Goal: Task Accomplishment & Management: Manage account settings

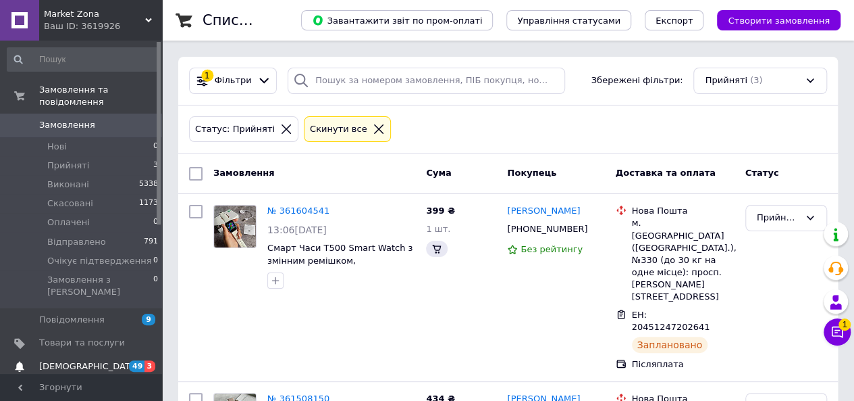
click at [113, 360] on span "[DEMOGRAPHIC_DATA]" at bounding box center [82, 366] width 86 height 12
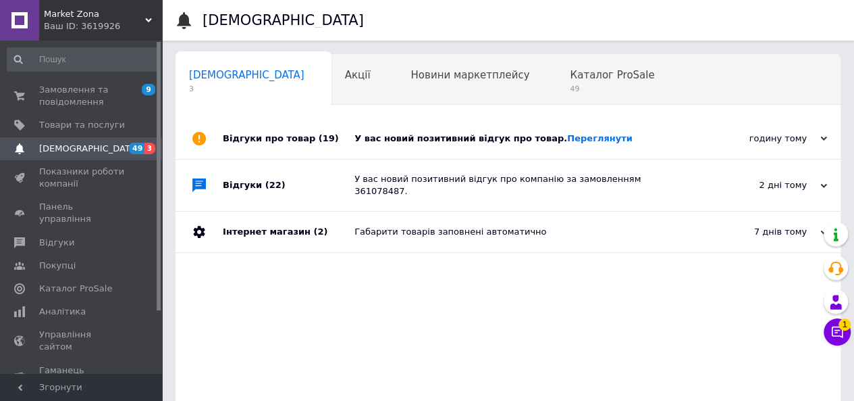
scroll to position [0, 4]
click at [567, 136] on link "Переглянути" at bounding box center [600, 138] width 66 height 10
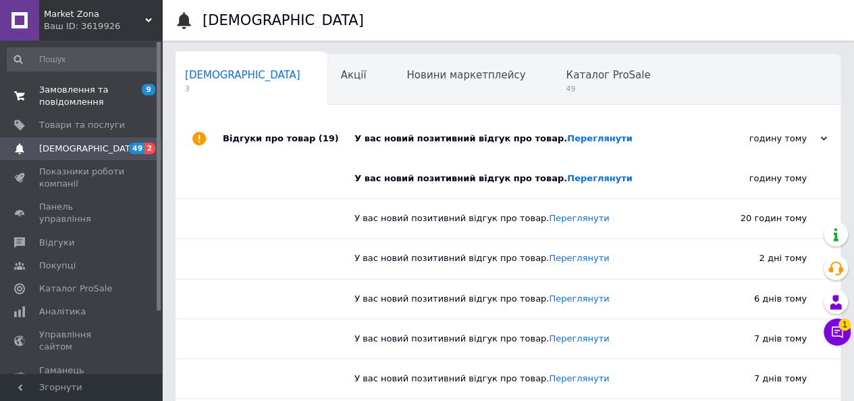
click at [88, 97] on span "Замовлення та повідомлення" at bounding box center [82, 96] width 86 height 24
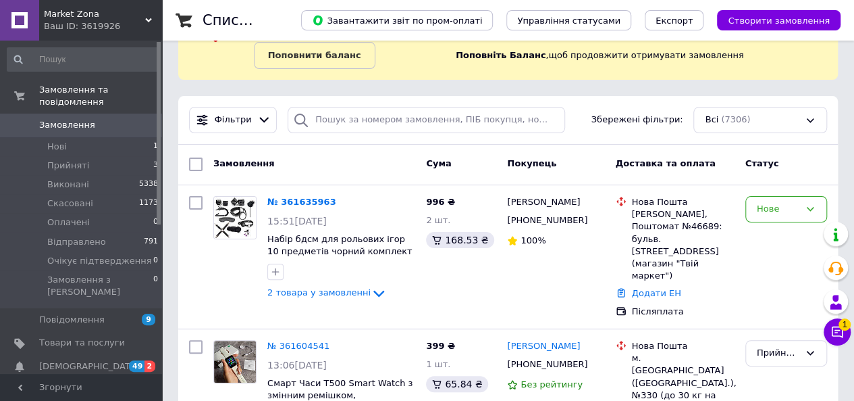
scroll to position [203, 0]
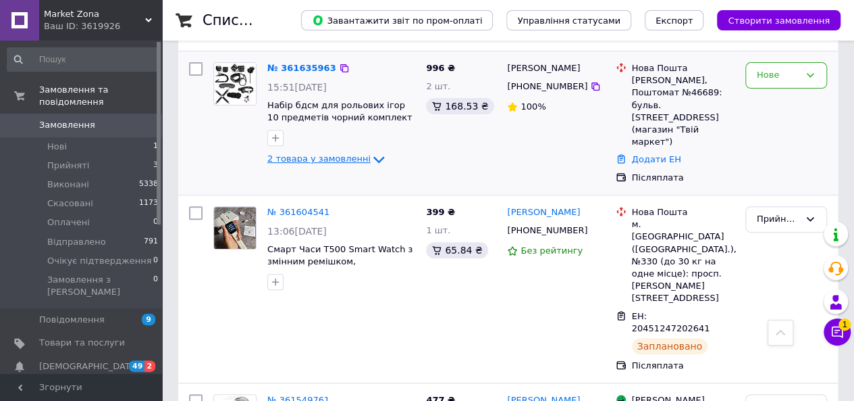
click at [343, 163] on span "2 товара у замовленні" at bounding box center [318, 159] width 103 height 10
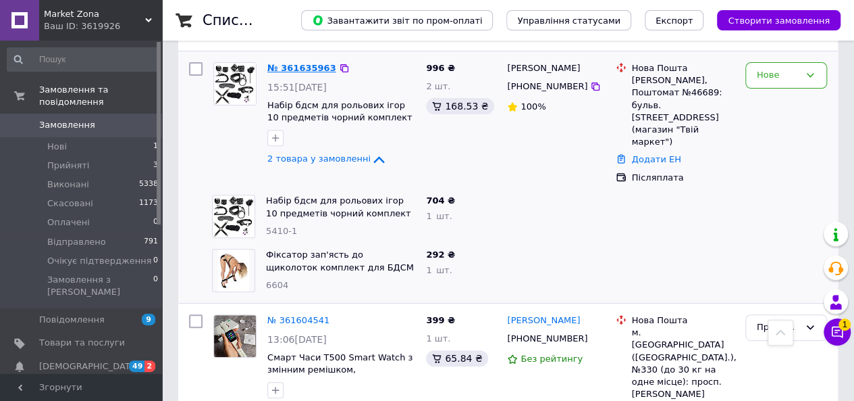
click at [301, 63] on link "№ 361635963" at bounding box center [301, 68] width 69 height 10
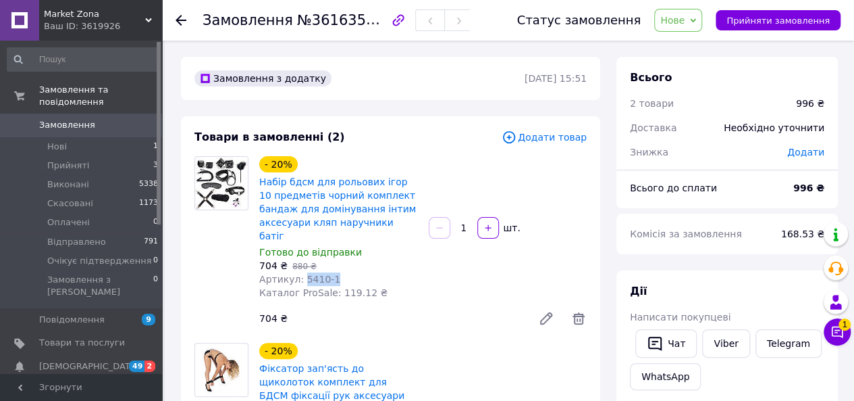
drag, startPoint x: 301, startPoint y: 267, endPoint x: 344, endPoint y: 266, distance: 43.2
click at [344, 272] on div "Артикул: 5410-1" at bounding box center [338, 279] width 159 height 14
copy span "5410-1"
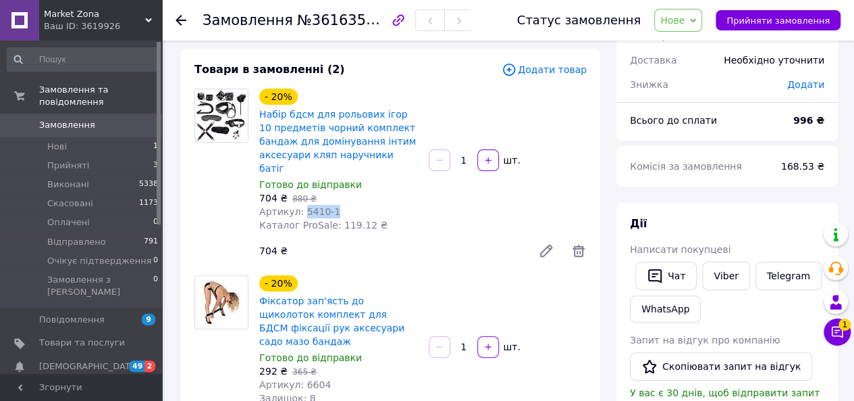
scroll to position [135, 0]
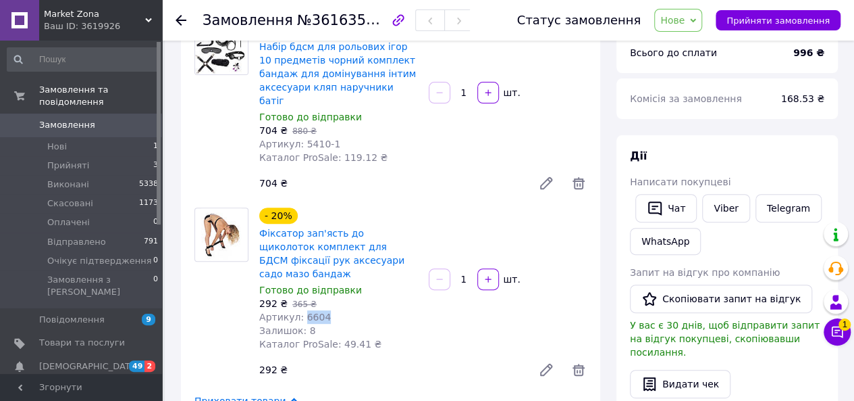
drag, startPoint x: 298, startPoint y: 290, endPoint x: 326, endPoint y: 286, distance: 28.7
click at [326, 310] on div "Артикул: 6604" at bounding box center [338, 317] width 159 height 14
copy span "6604"
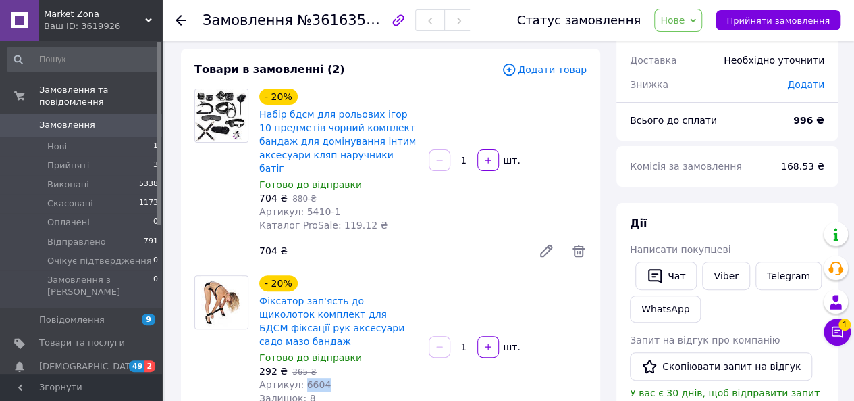
scroll to position [68, 0]
click at [701, 14] on span "Нове" at bounding box center [678, 20] width 48 height 23
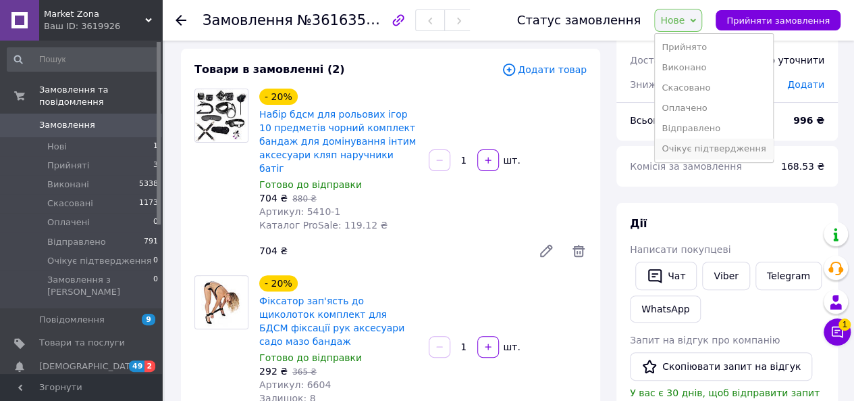
click at [700, 145] on li "Очікує підтвердження" at bounding box center [714, 148] width 118 height 20
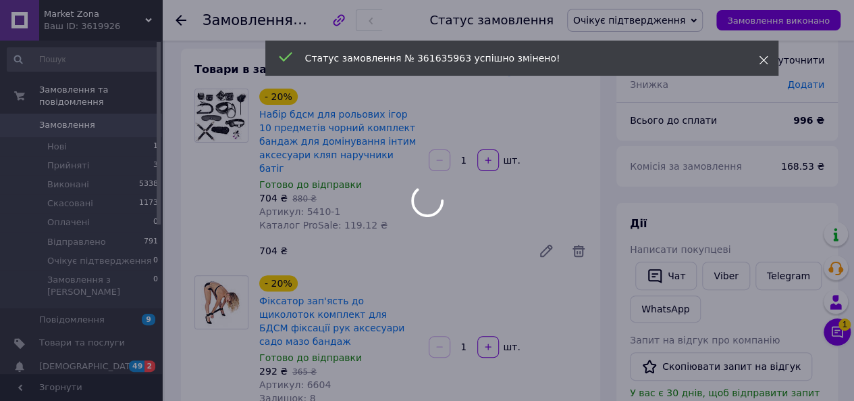
click at [761, 61] on icon at bounding box center [763, 59] width 9 height 9
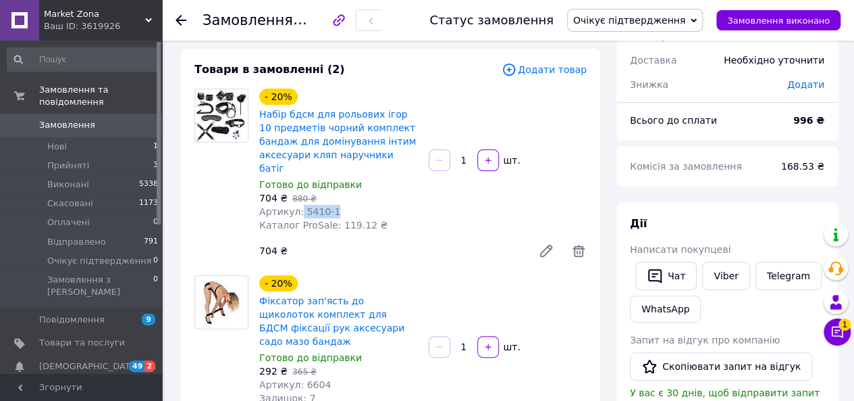
drag, startPoint x: 297, startPoint y: 200, endPoint x: 331, endPoint y: 198, distance: 33.8
click at [331, 205] on div "Артикул: 5410-1" at bounding box center [338, 212] width 159 height 14
copy span "5410-1"
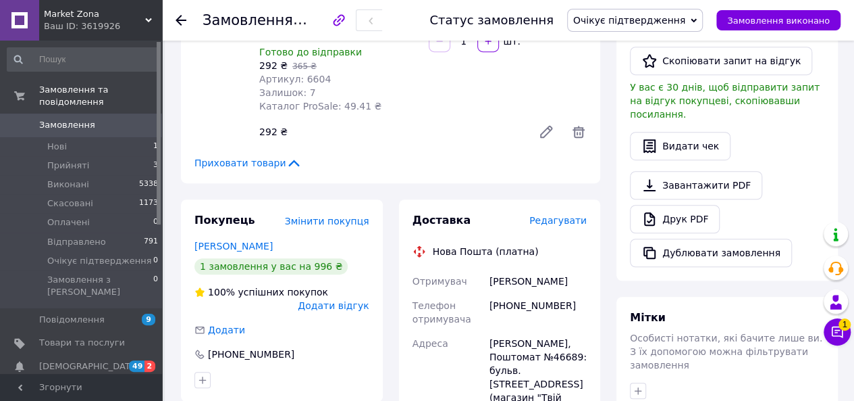
scroll to position [405, 0]
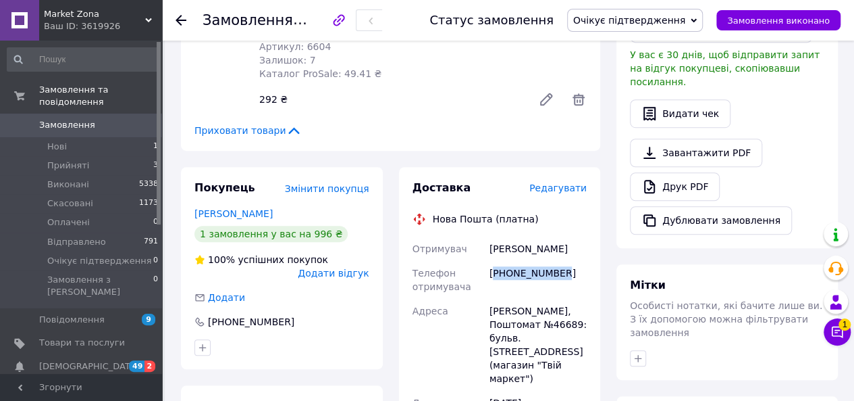
drag, startPoint x: 496, startPoint y: 247, endPoint x: 574, endPoint y: 247, distance: 78.4
click at [574, 261] on div "[PHONE_NUMBER]" at bounding box center [538, 280] width 103 height 38
copy div "380951952033"
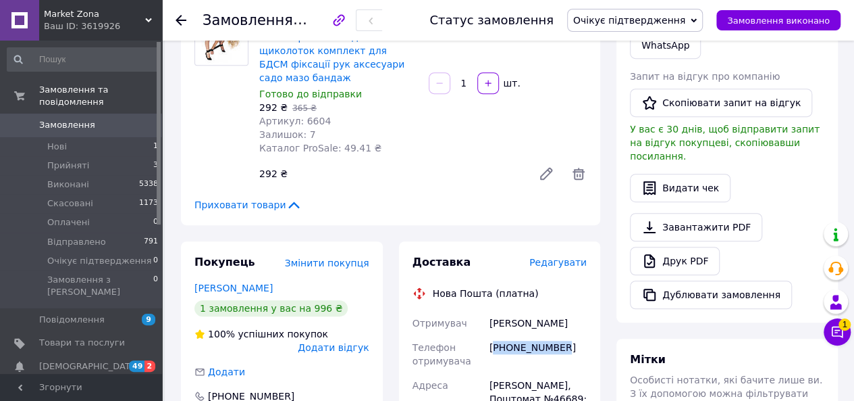
scroll to position [338, 0]
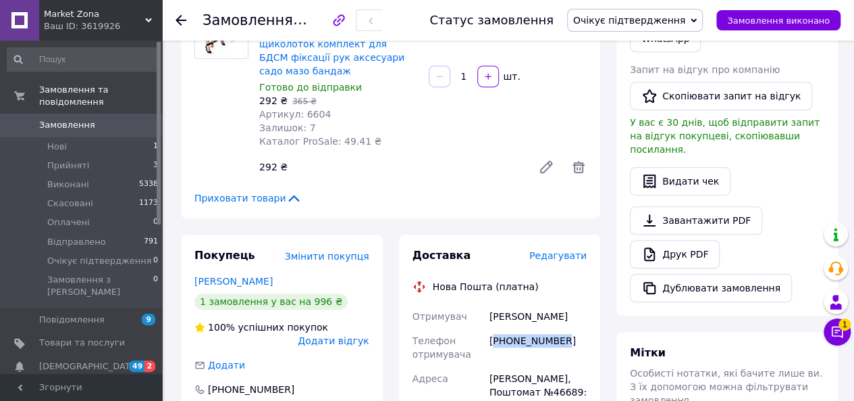
click at [645, 15] on span "Очікує підтвердження" at bounding box center [629, 20] width 112 height 11
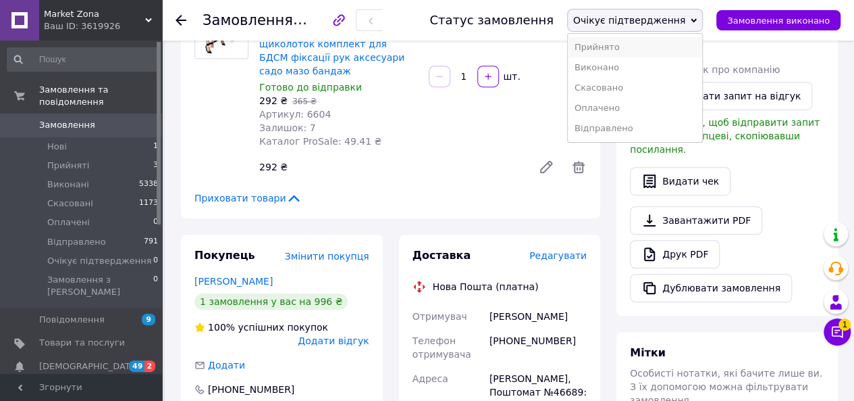
click at [646, 44] on li "Прийнято" at bounding box center [635, 47] width 134 height 20
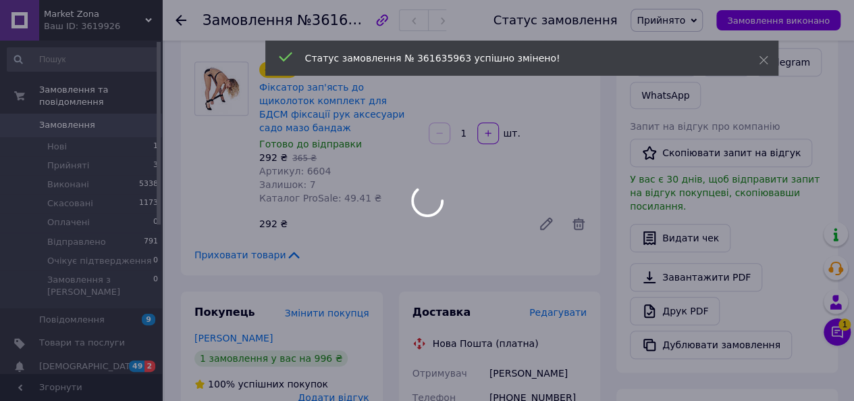
scroll to position [203, 0]
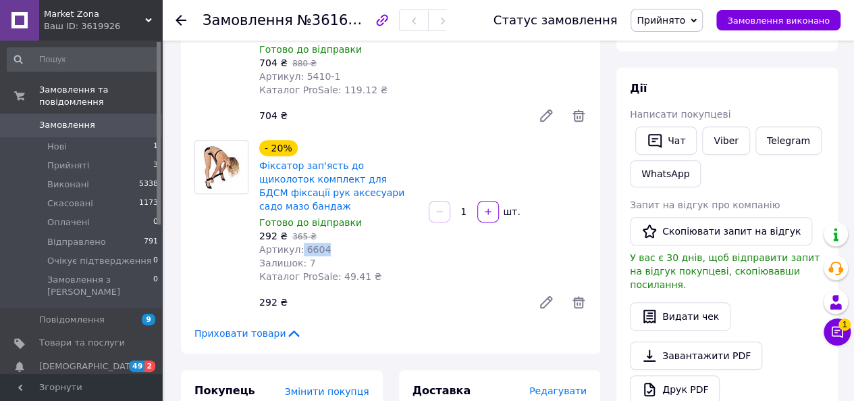
drag, startPoint x: 296, startPoint y: 226, endPoint x: 326, endPoint y: 226, distance: 30.4
click at [326, 242] on div "Артикул: 6604" at bounding box center [338, 249] width 159 height 14
copy span "6604"
click at [342, 271] on span "Каталог ProSale: 49.41 ₴" at bounding box center [320, 276] width 122 height 11
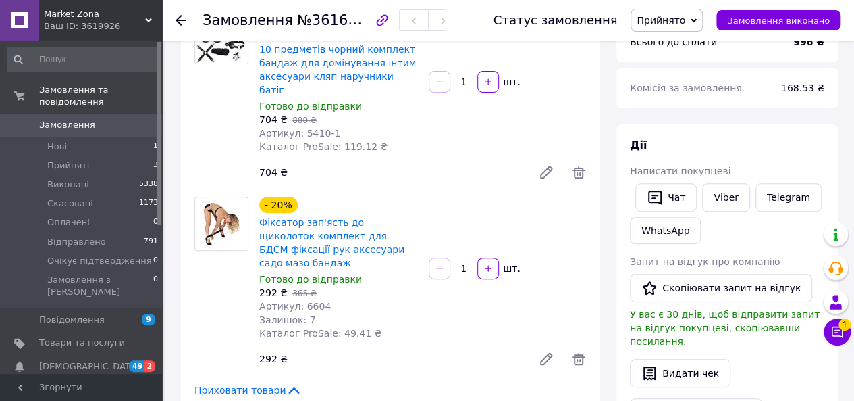
scroll to position [68, 0]
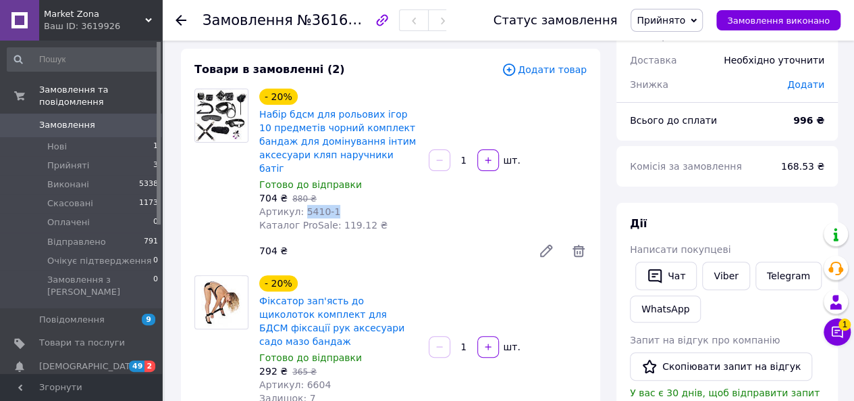
drag, startPoint x: 298, startPoint y: 198, endPoint x: 342, endPoint y: 198, distance: 44.6
click at [342, 205] on div "Артикул: 5410-1" at bounding box center [338, 212] width 159 height 14
copy span "5410-1"
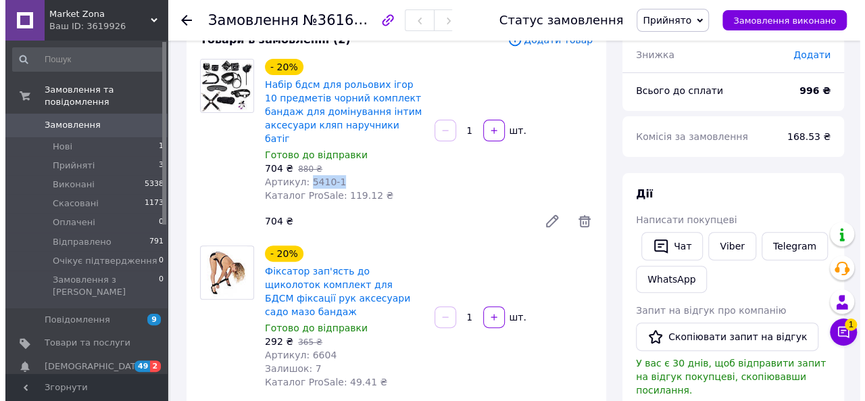
scroll to position [338, 0]
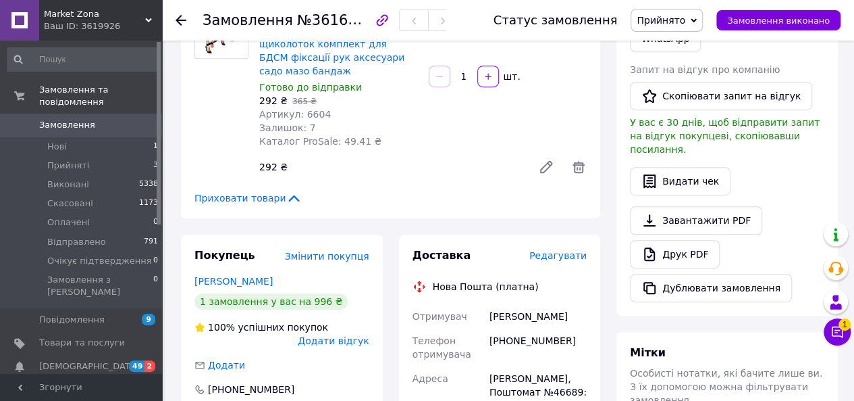
click at [563, 250] on span "Редагувати" at bounding box center [558, 255] width 57 height 11
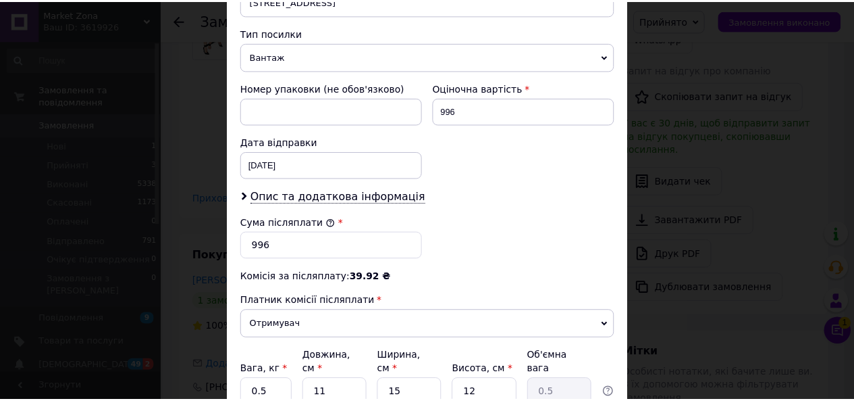
scroll to position [608, 0]
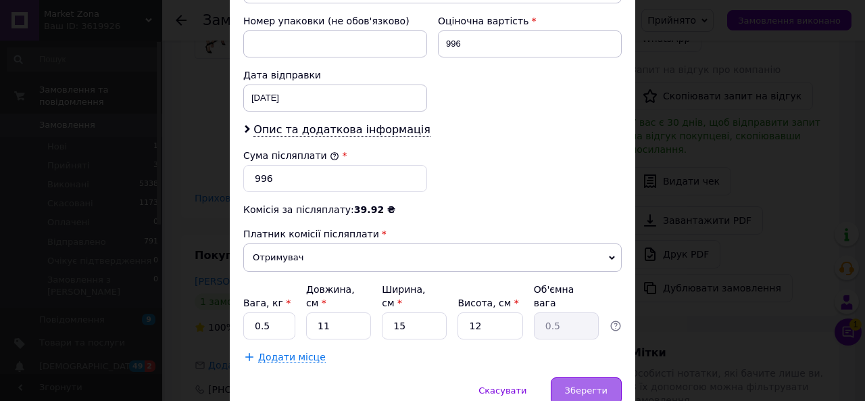
click at [601, 385] on span "Зберегти" at bounding box center [586, 390] width 43 height 10
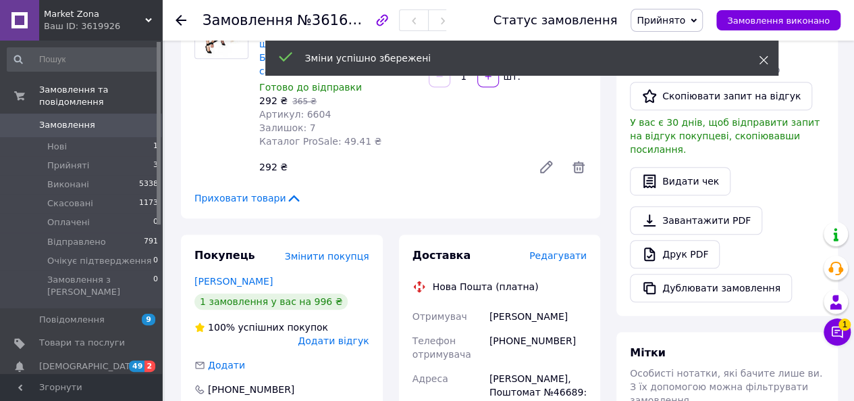
click at [761, 62] on use at bounding box center [763, 60] width 9 height 9
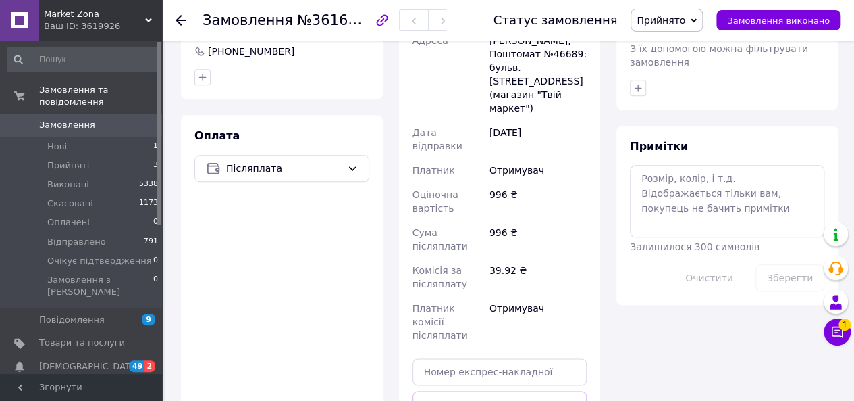
scroll to position [810, 0]
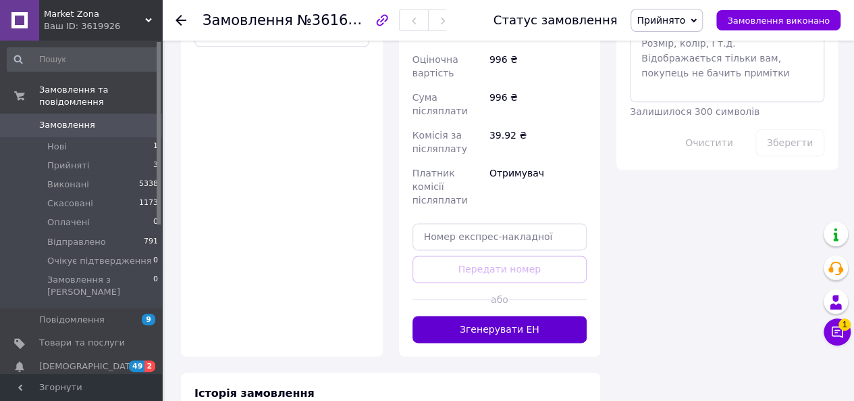
click at [519, 315] on button "Згенерувати ЕН" at bounding box center [500, 328] width 175 height 27
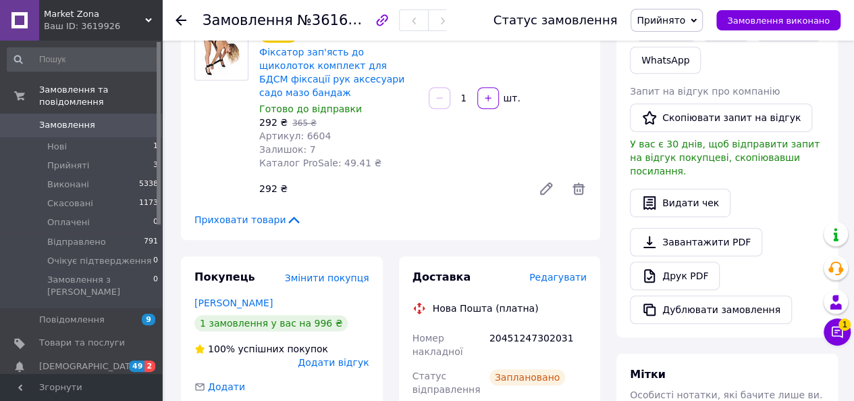
scroll to position [338, 0]
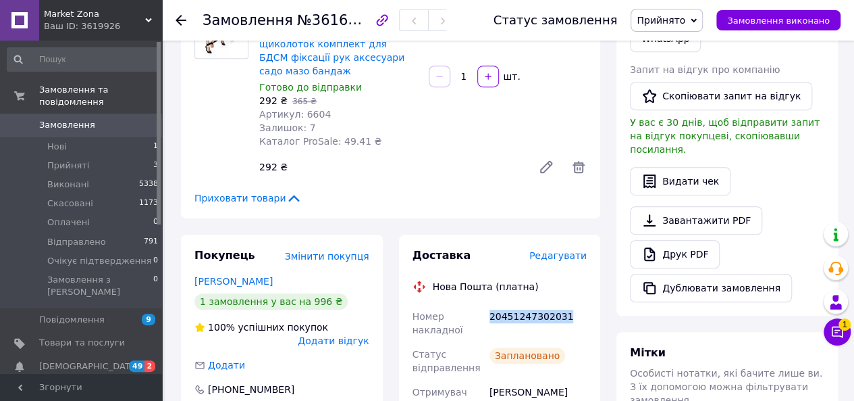
drag, startPoint x: 487, startPoint y: 292, endPoint x: 561, endPoint y: 297, distance: 74.4
click at [561, 304] on div "20451247302031" at bounding box center [538, 323] width 103 height 38
copy div "20451247302031"
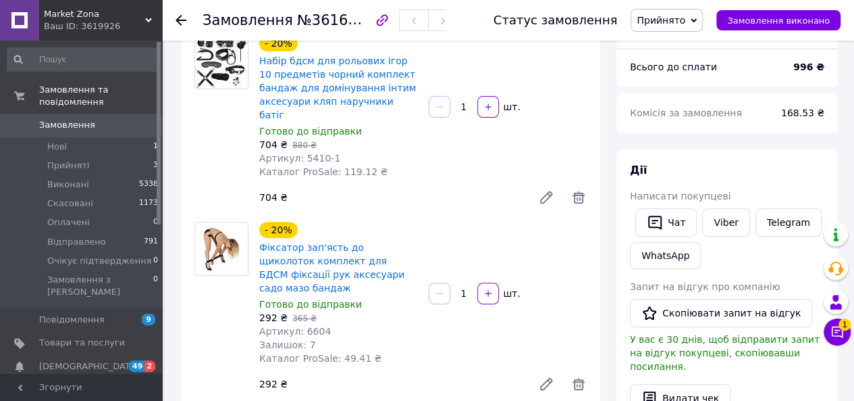
scroll to position [0, 0]
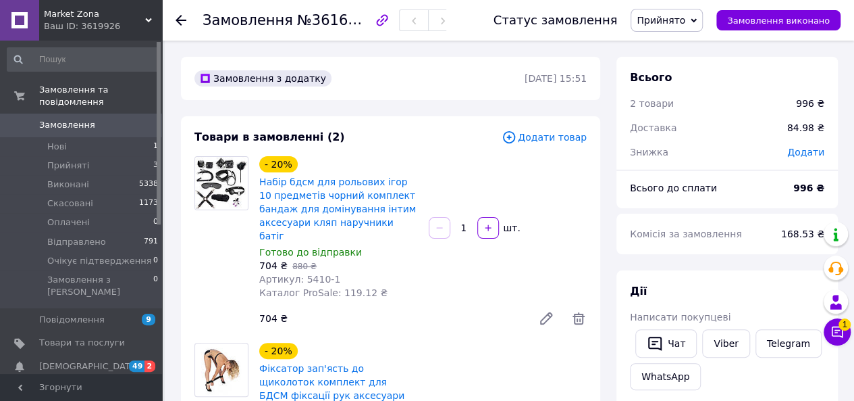
click at [184, 28] on div at bounding box center [189, 20] width 27 height 41
click at [184, 20] on use at bounding box center [181, 20] width 11 height 11
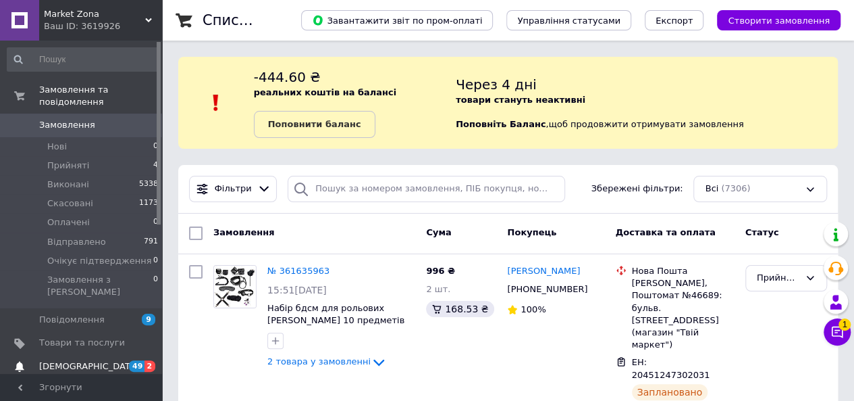
click at [145, 360] on span "2" at bounding box center [150, 365] width 11 height 11
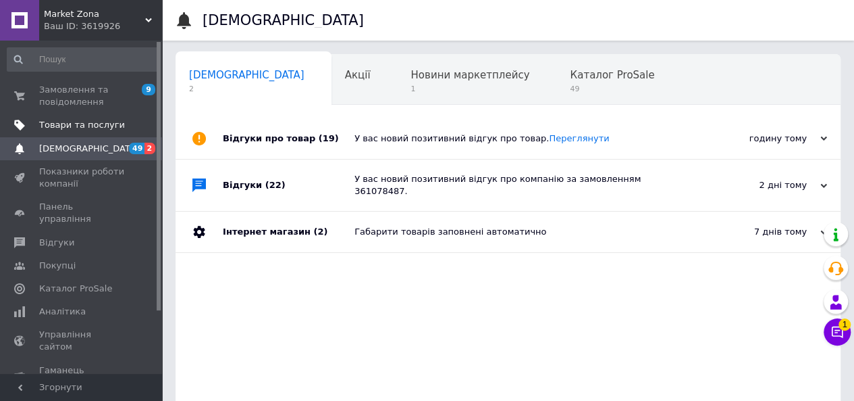
scroll to position [0, 4]
click at [86, 101] on span "Замовлення та повідомлення" at bounding box center [82, 96] width 86 height 24
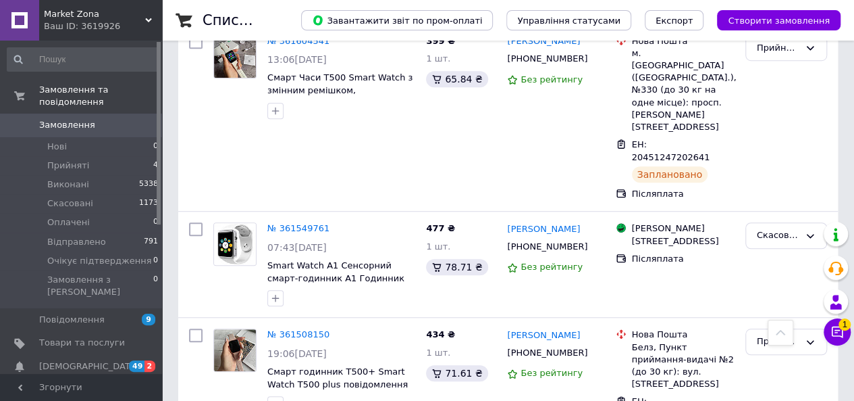
scroll to position [608, 0]
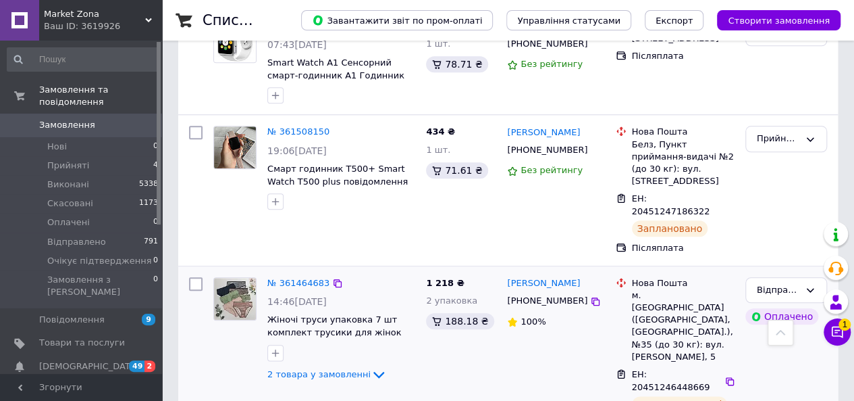
click at [525, 272] on div "Инна Матяш +380689685962 100%" at bounding box center [556, 354] width 108 height 164
